Goal: Navigation & Orientation: Find specific page/section

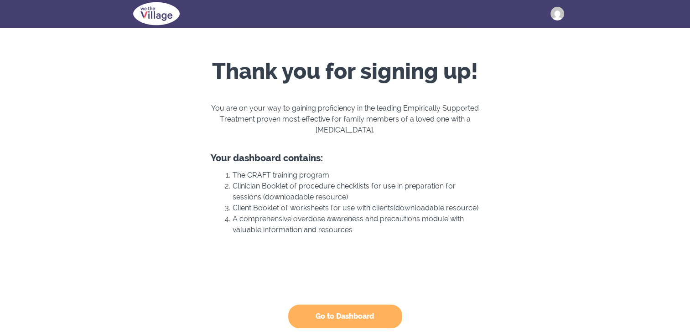
click at [355, 318] on button "Go to Dashboard" at bounding box center [345, 317] width 114 height 24
click at [339, 324] on button "Go to Dashboard" at bounding box center [345, 317] width 114 height 24
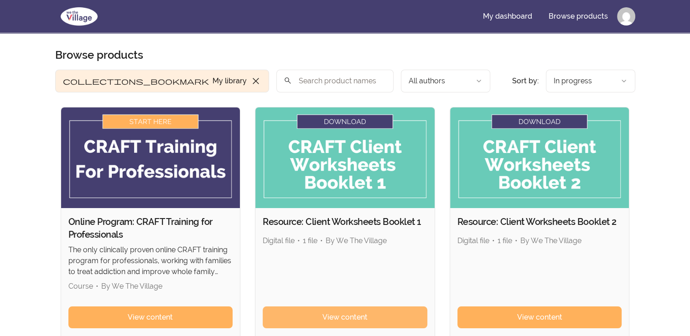
drag, startPoint x: 0, startPoint y: 0, endPoint x: 355, endPoint y: 318, distance: 476.4
click at [355, 318] on span "View content" at bounding box center [344, 317] width 45 height 11
drag, startPoint x: 355, startPoint y: 318, endPoint x: 317, endPoint y: 208, distance: 116.0
click at [355, 318] on span "View content" at bounding box center [344, 317] width 45 height 11
